Goal: Find specific fact: Find specific fact

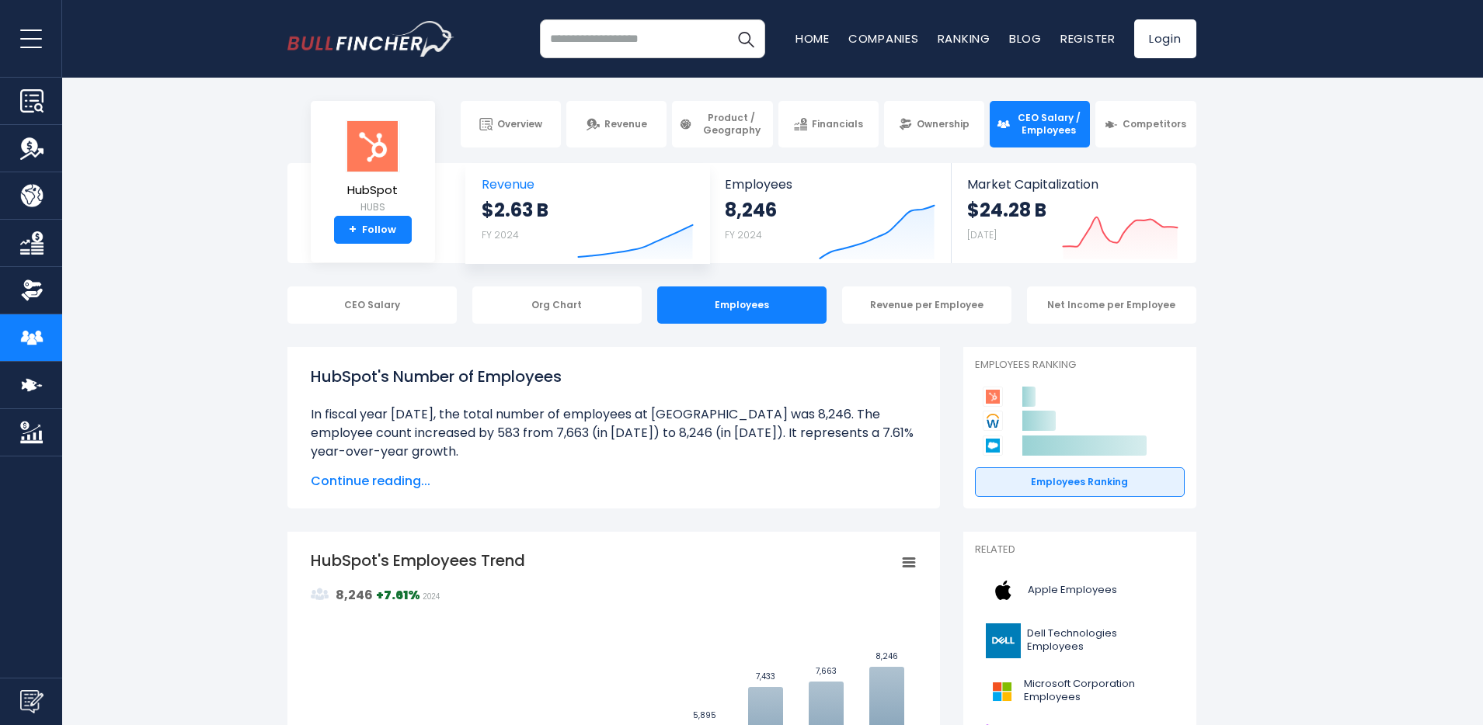
click at [519, 210] on strong "$2.63 B" at bounding box center [515, 210] width 67 height 24
